Goal: Browse casually

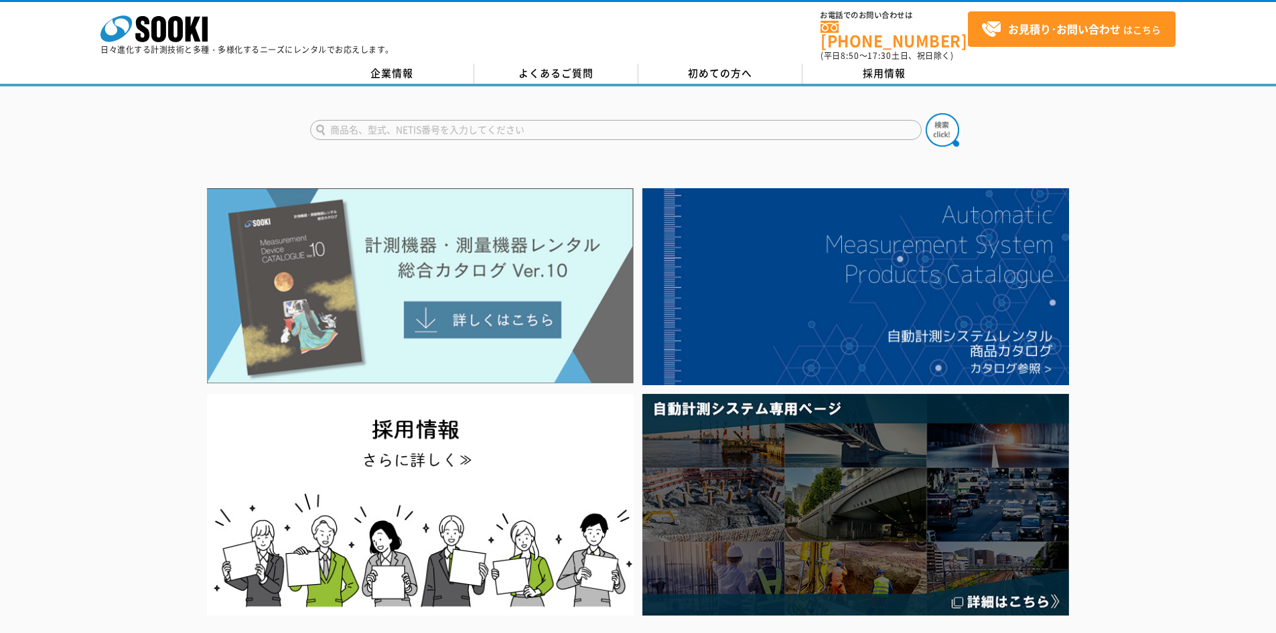
click at [321, 244] on img at bounding box center [420, 286] width 427 height 196
